Goal: Information Seeking & Learning: Check status

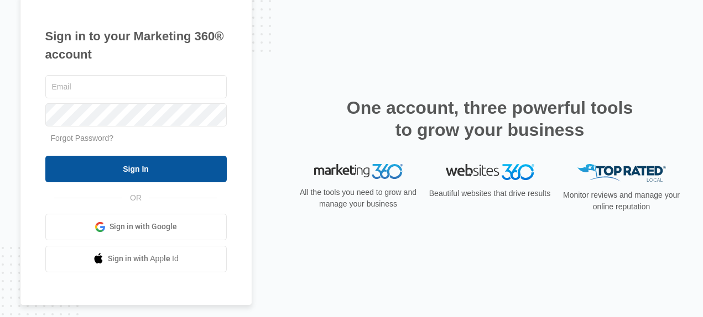
type input "[EMAIL_ADDRESS][DOMAIN_NAME]"
click at [195, 165] on input "Sign In" at bounding box center [135, 169] width 181 height 27
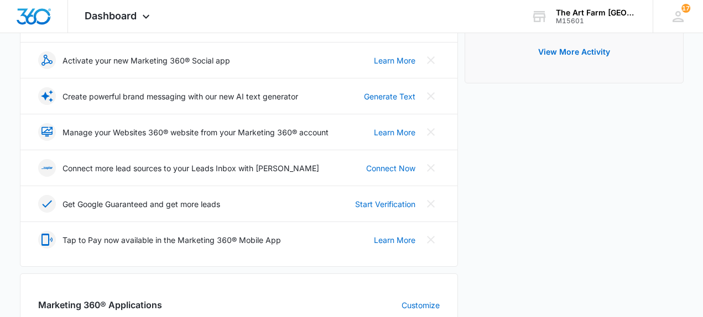
scroll to position [272, 0]
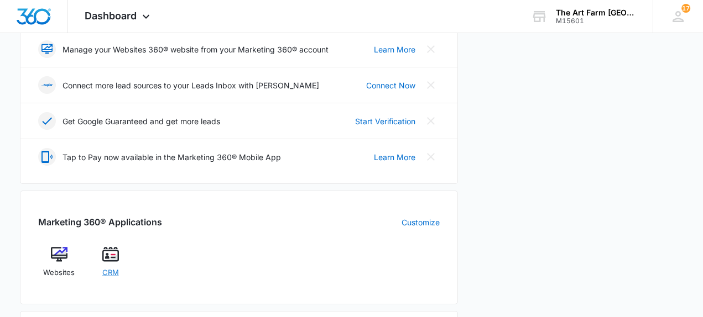
click at [116, 270] on span "CRM" at bounding box center [110, 273] width 17 height 11
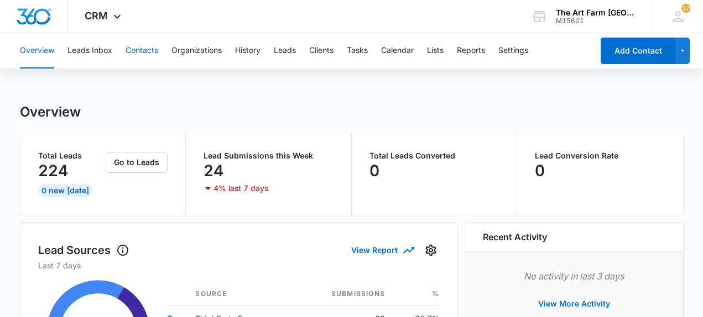
click at [145, 51] on button "Contacts" at bounding box center [142, 50] width 33 height 35
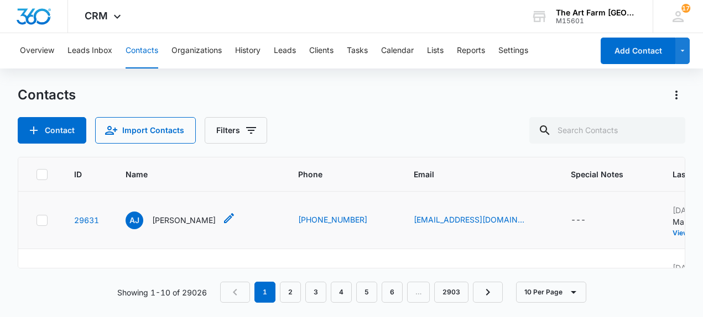
click at [187, 220] on p "[PERSON_NAME]" at bounding box center [184, 221] width 64 height 12
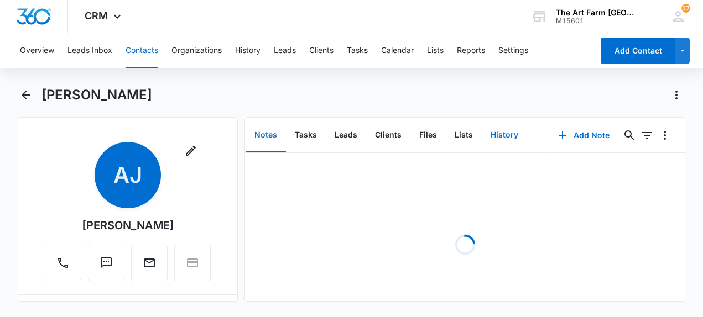
click at [495, 140] on button "History" at bounding box center [504, 135] width 45 height 34
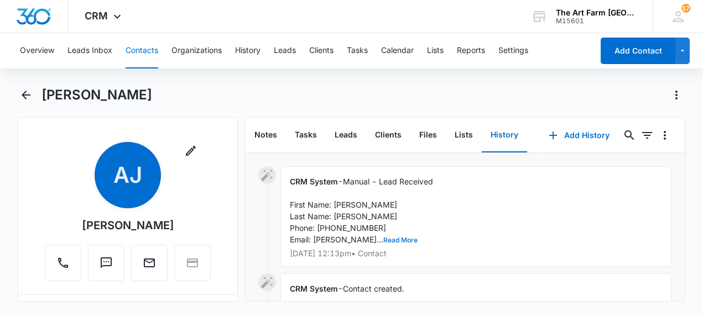
click at [383, 241] on button "Read More" at bounding box center [400, 240] width 34 height 7
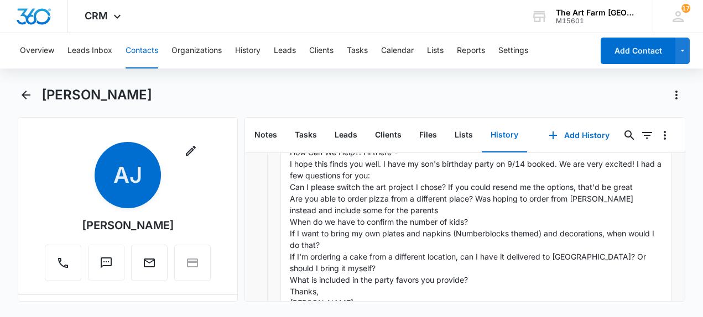
scroll to position [111, 0]
click at [23, 93] on icon "Back" at bounding box center [25, 94] width 13 height 13
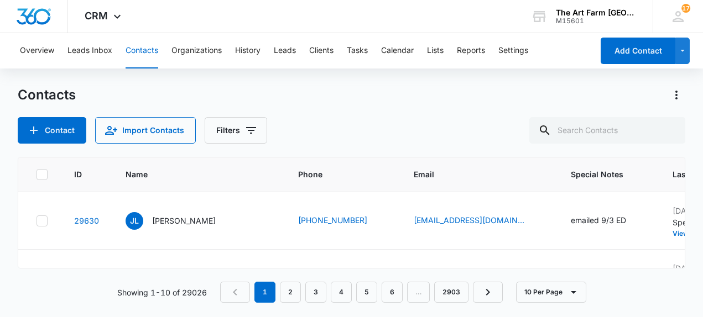
scroll to position [61, 0]
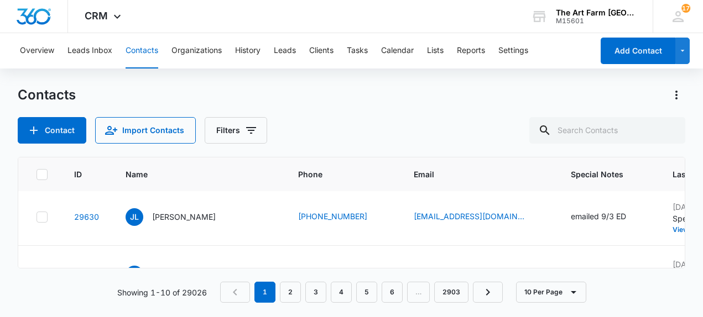
click at [179, 219] on p "[PERSON_NAME]" at bounding box center [184, 217] width 64 height 12
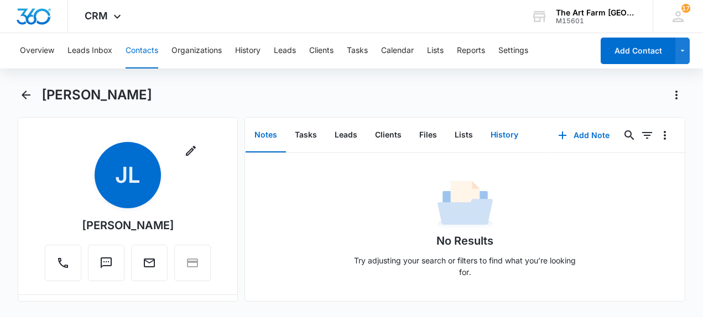
click at [494, 138] on button "History" at bounding box center [504, 135] width 45 height 34
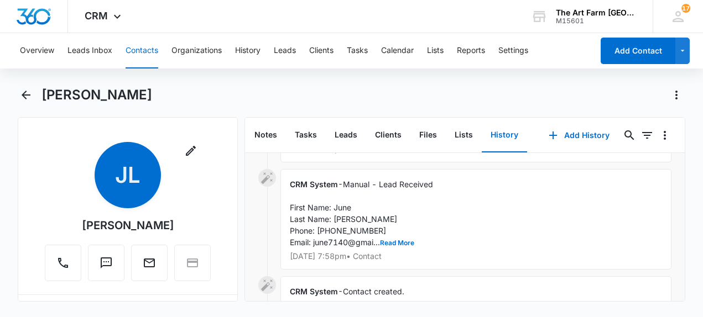
scroll to position [96, 0]
click at [400, 244] on button "Read More" at bounding box center [397, 242] width 34 height 7
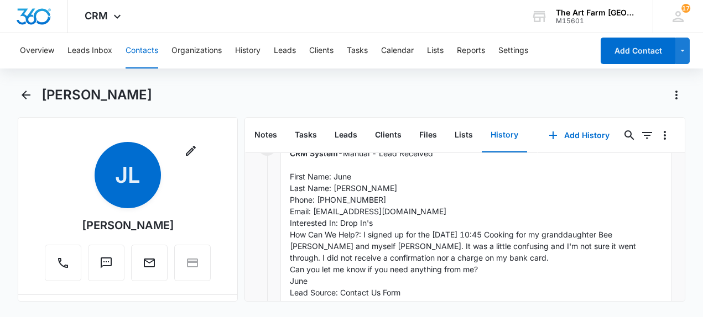
scroll to position [127, 0]
click at [23, 96] on icon "Back" at bounding box center [26, 95] width 9 height 9
